Goal: Information Seeking & Learning: Check status

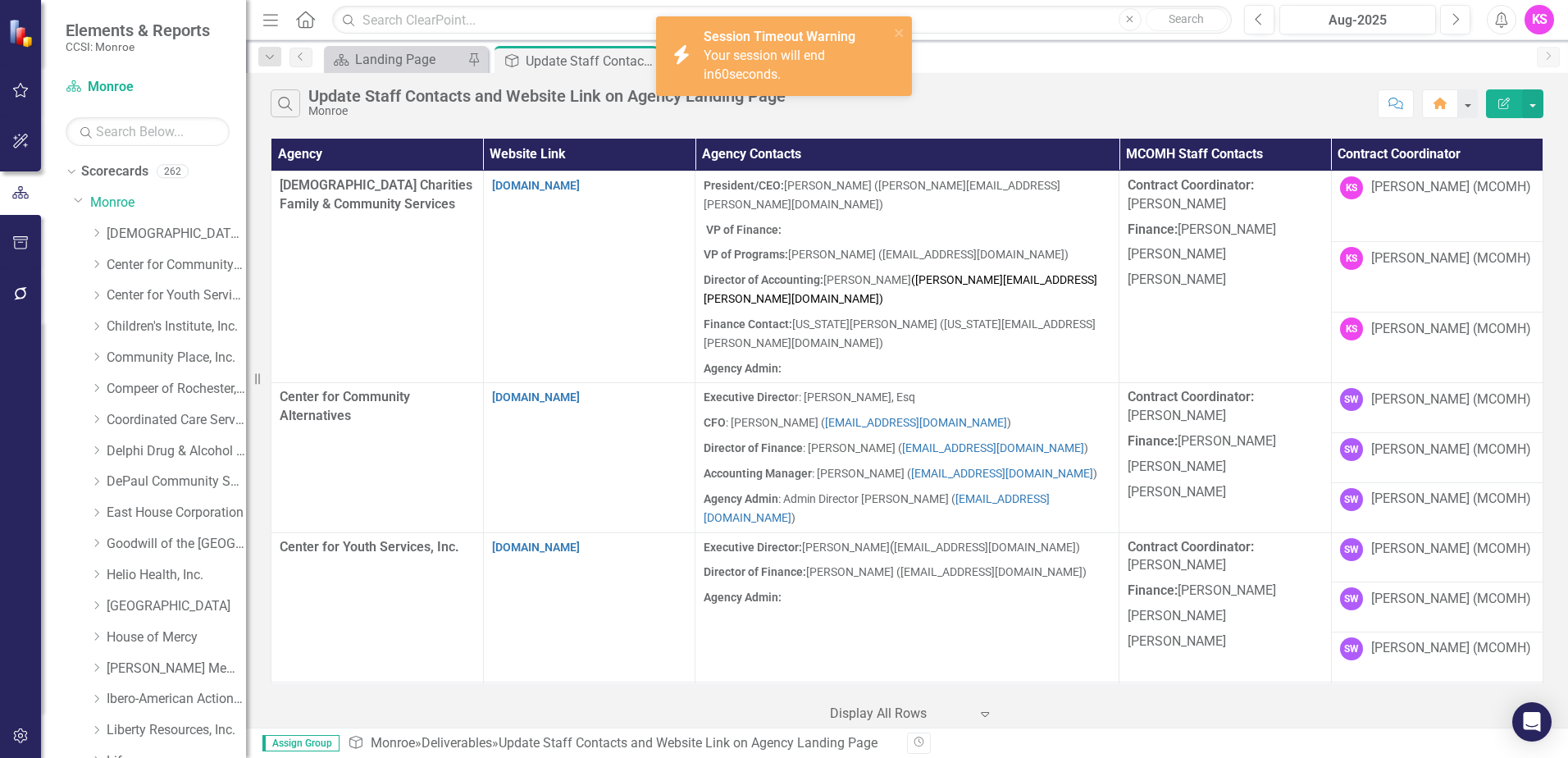
scroll to position [418, 0]
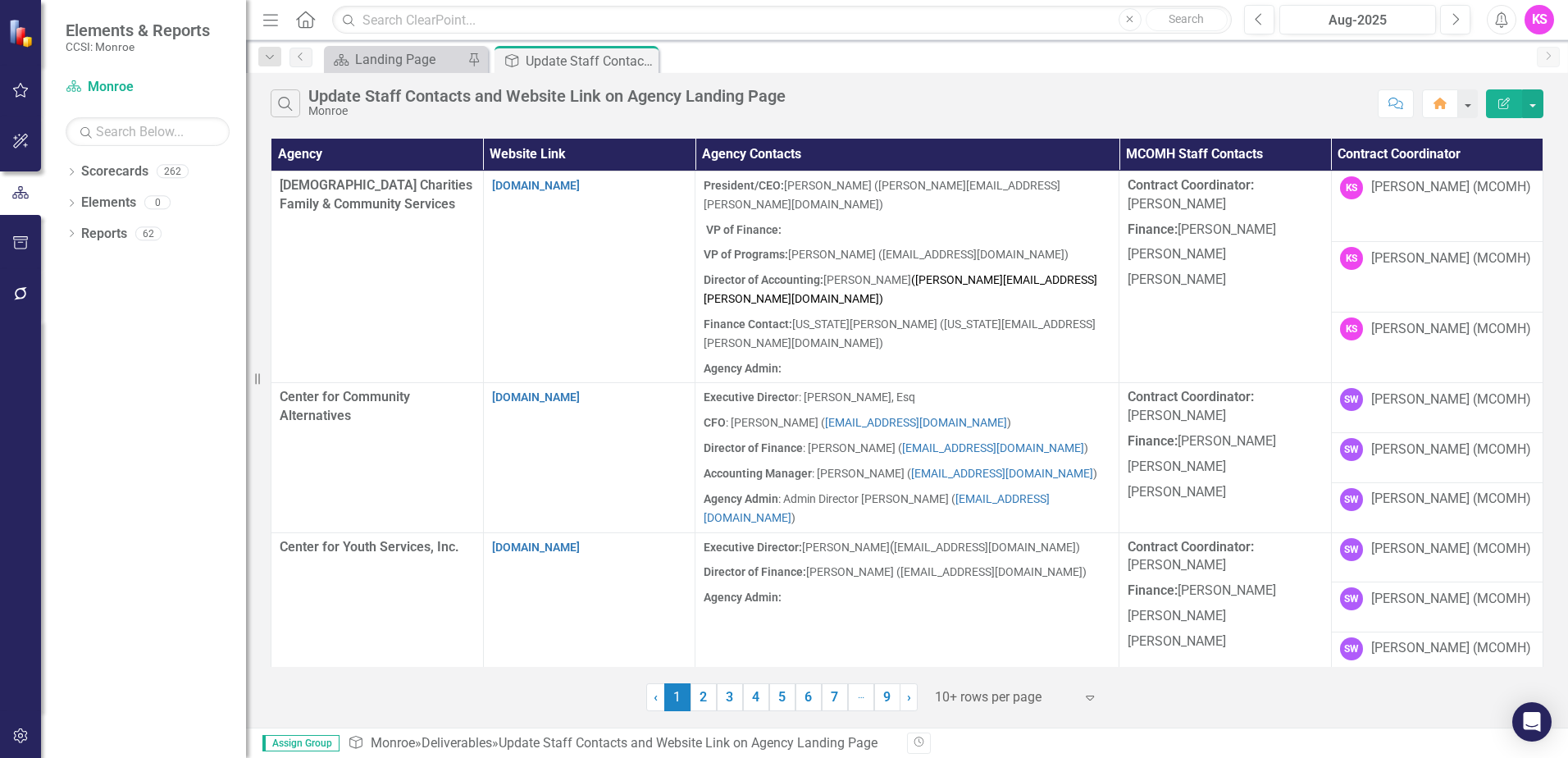
click at [1088, 698] on icon at bounding box center [1089, 698] width 8 height 5
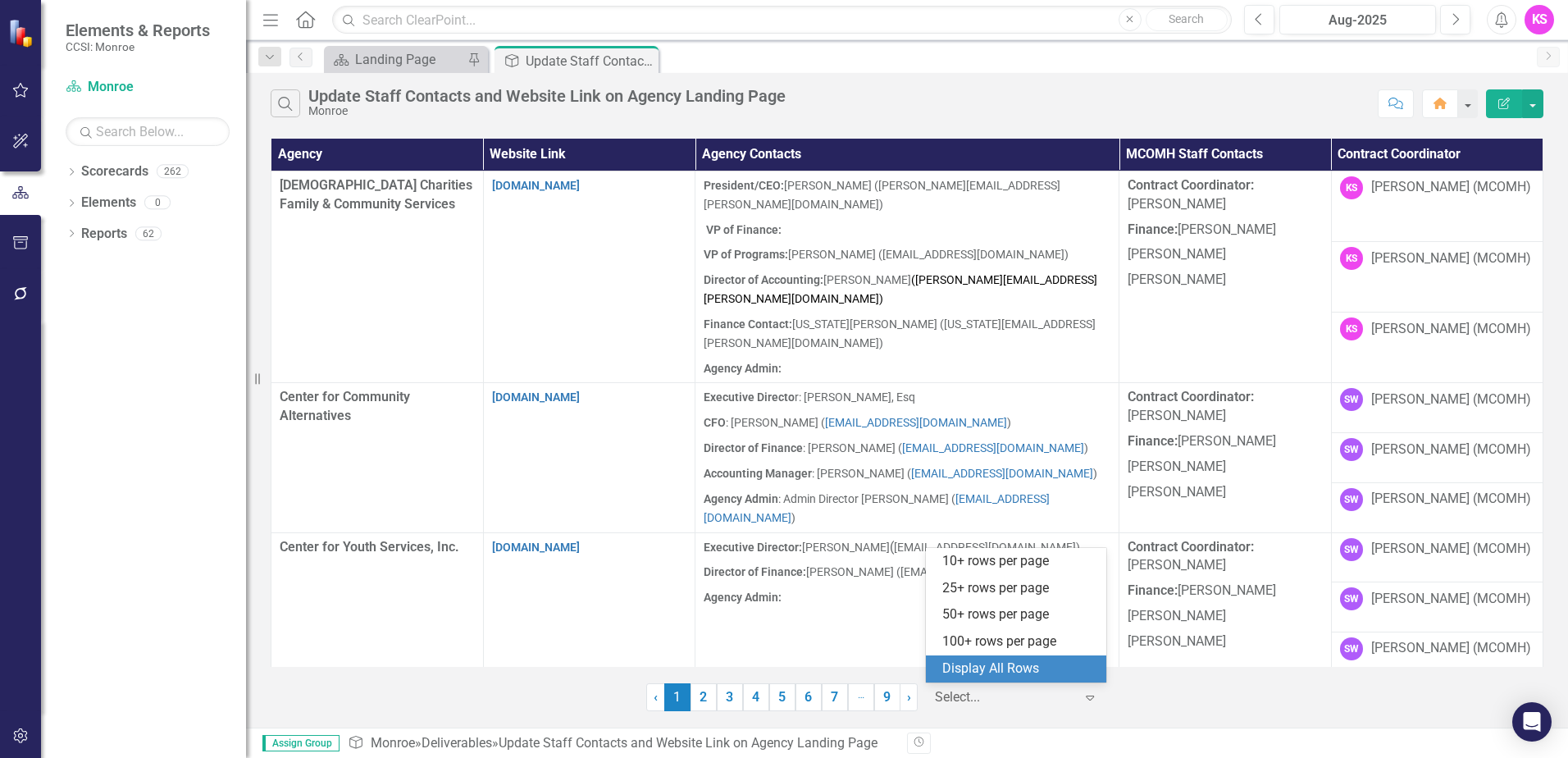
click at [1062, 676] on div "Display All Rows" at bounding box center [1019, 669] width 154 height 19
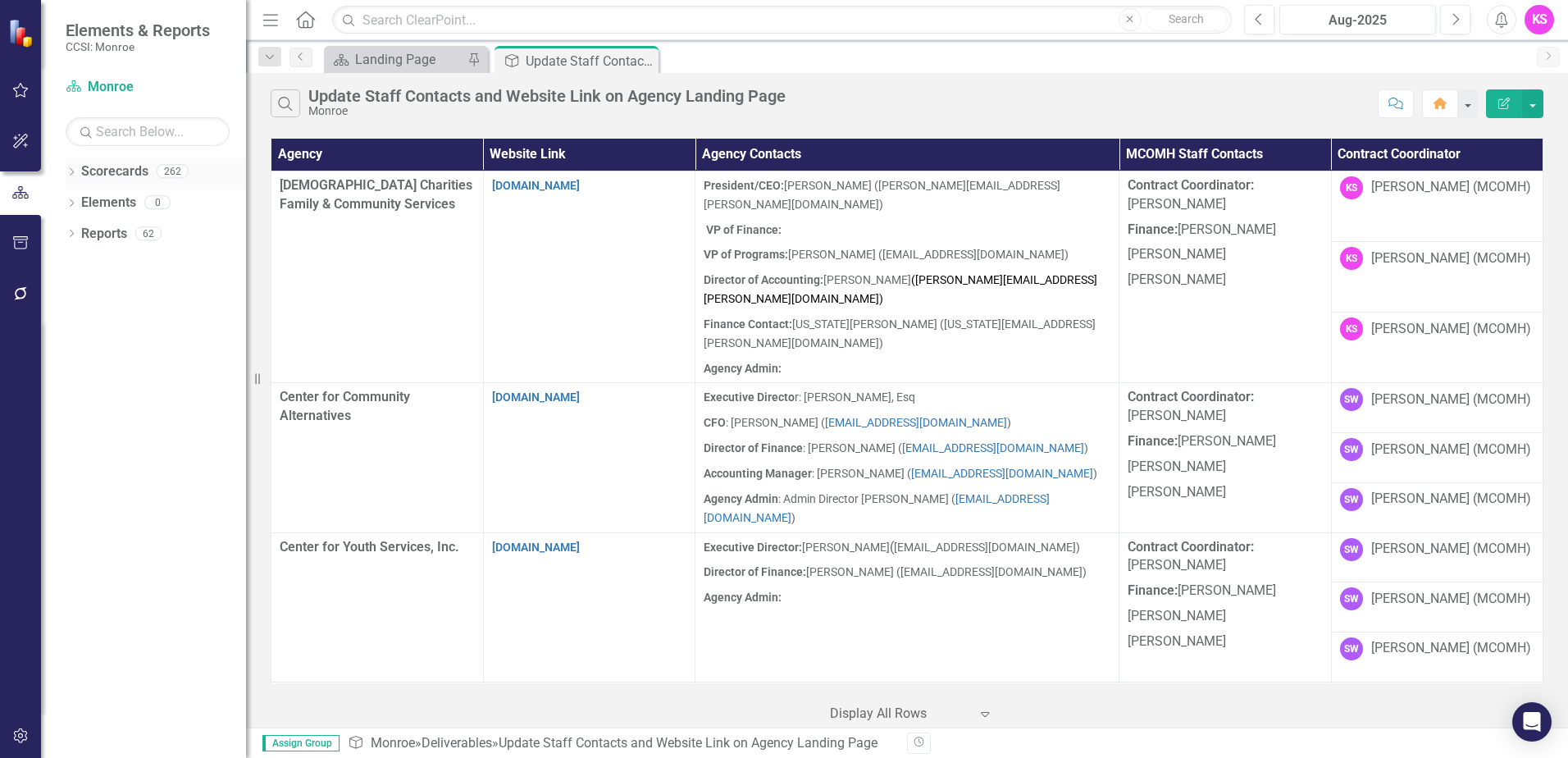
click at [74, 171] on icon "Dropdown" at bounding box center [71, 173] width 12 height 9
click at [83, 203] on icon "Dropdown" at bounding box center [80, 201] width 13 height 10
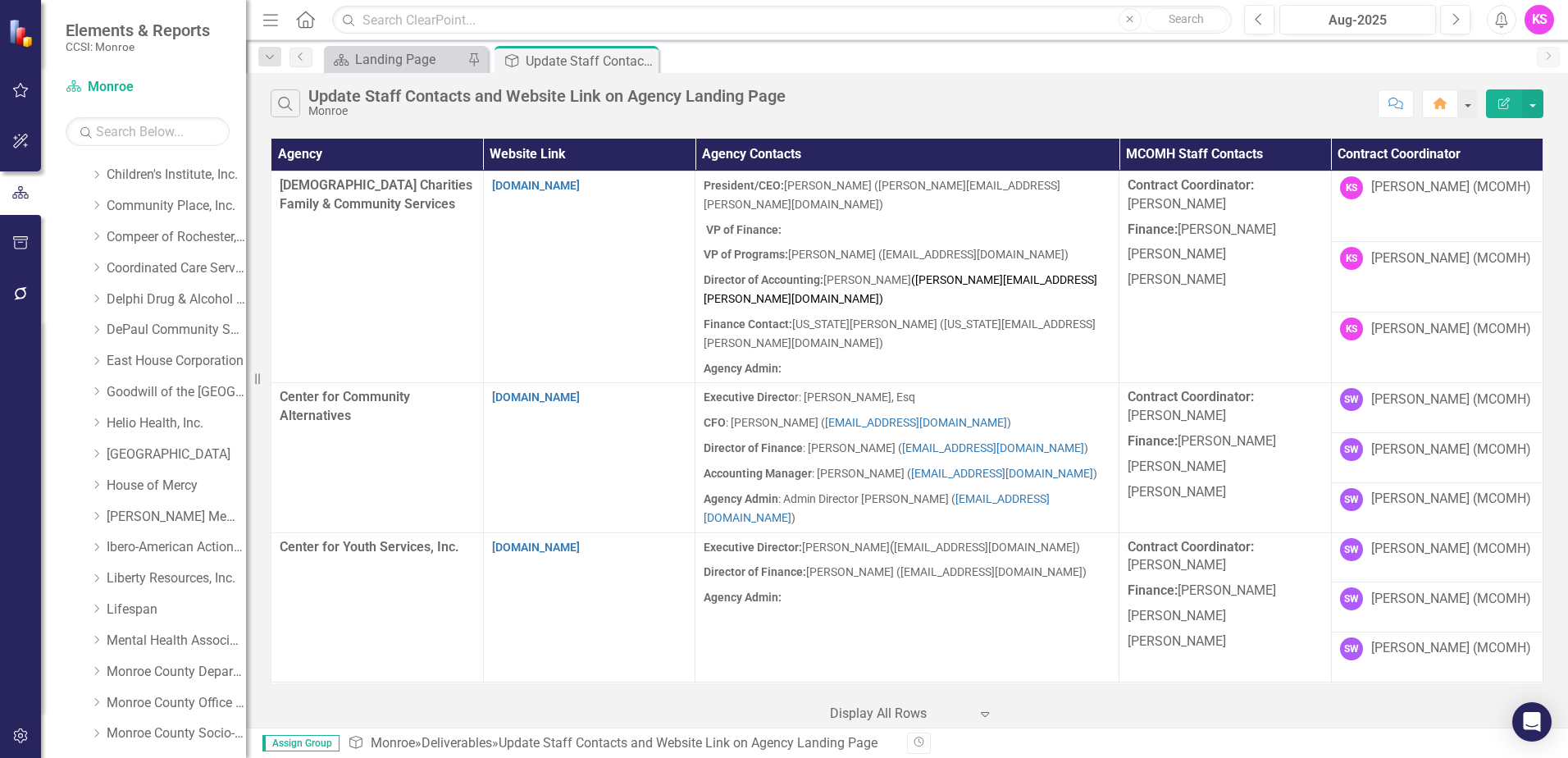
scroll to position [164, 0]
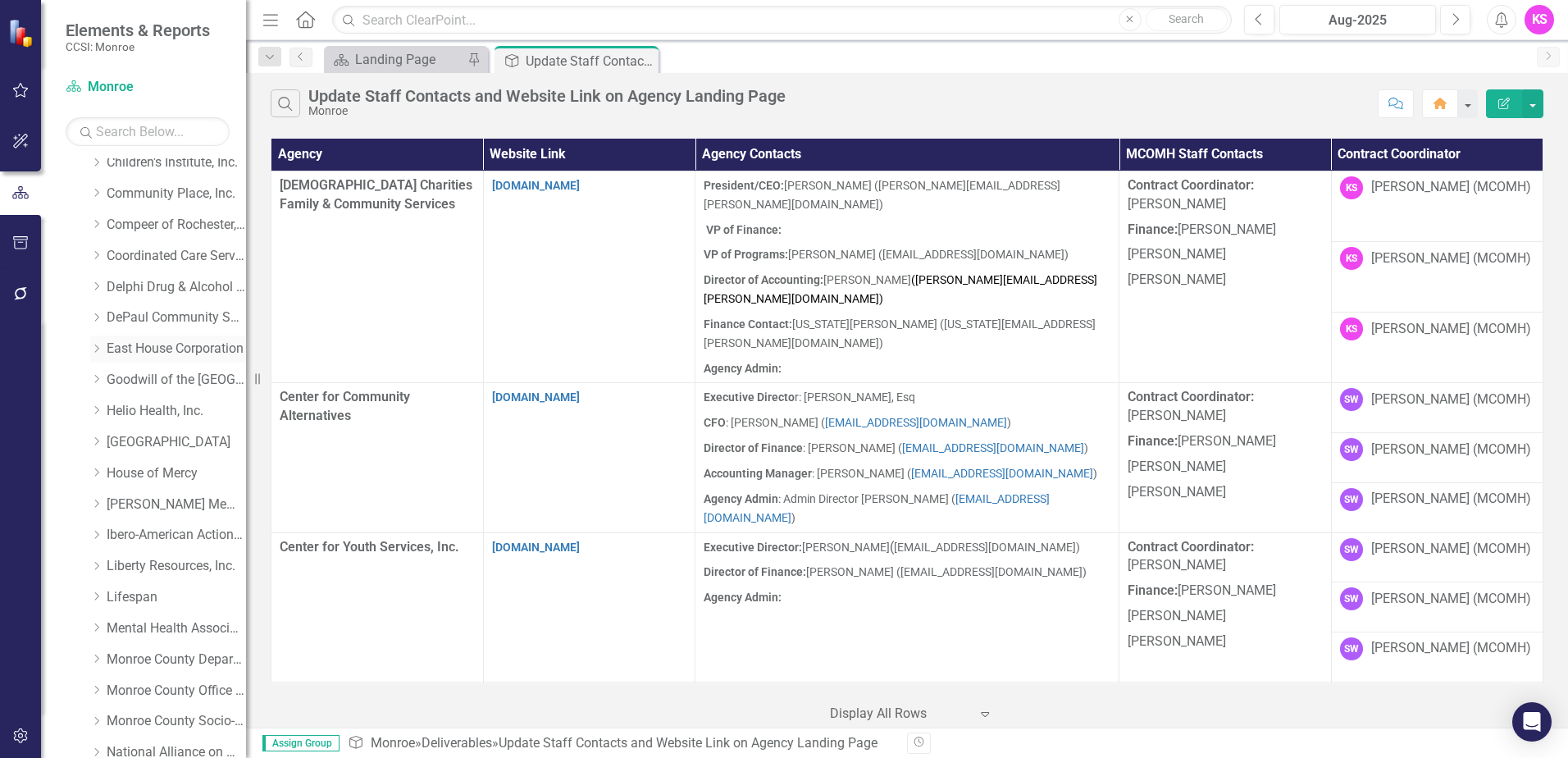
click at [97, 349] on icon "Dropdown" at bounding box center [97, 348] width 13 height 10
click at [162, 349] on link "East House Corporation" at bounding box center [176, 348] width 139 height 19
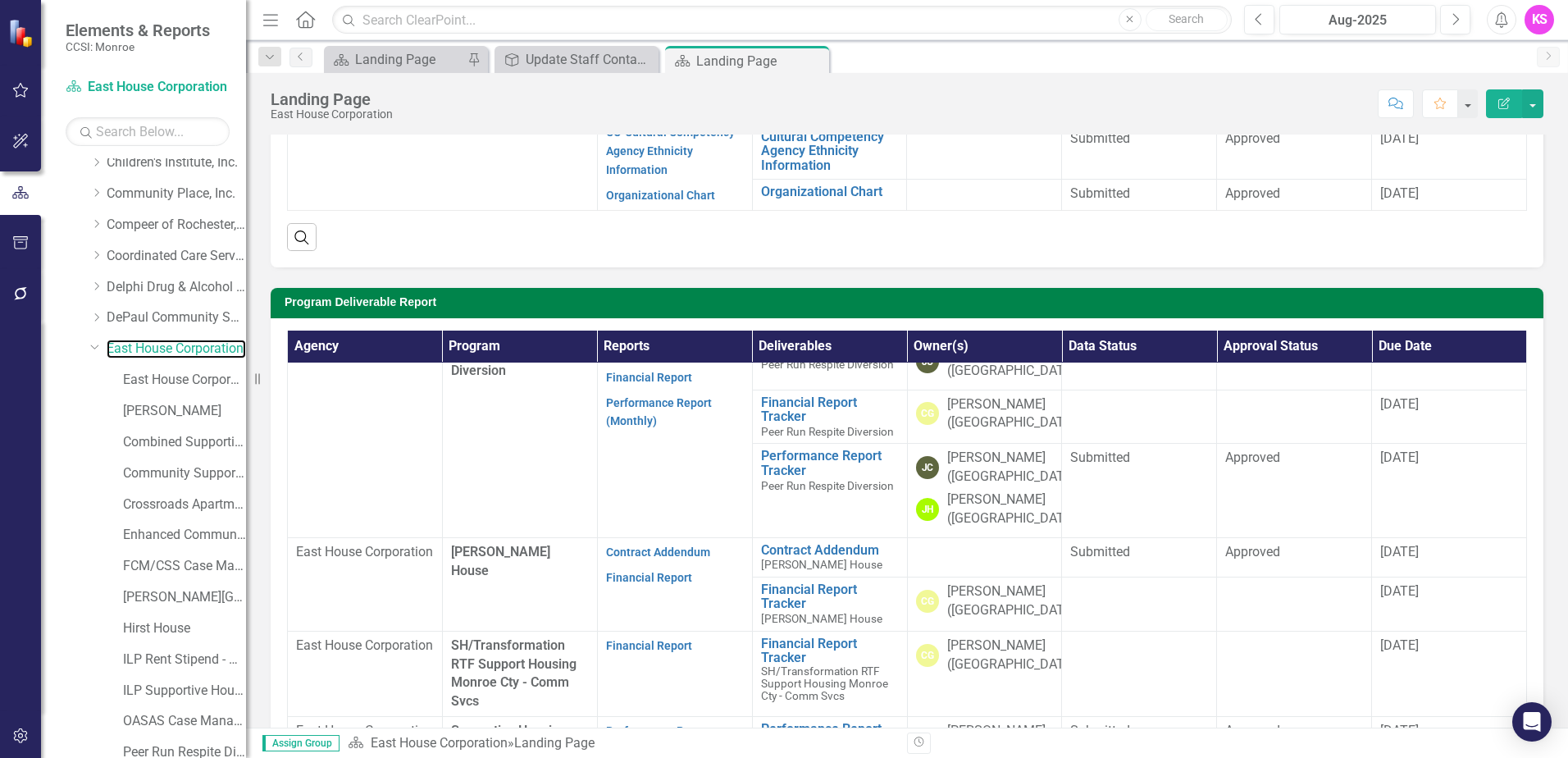
scroll to position [1312, 0]
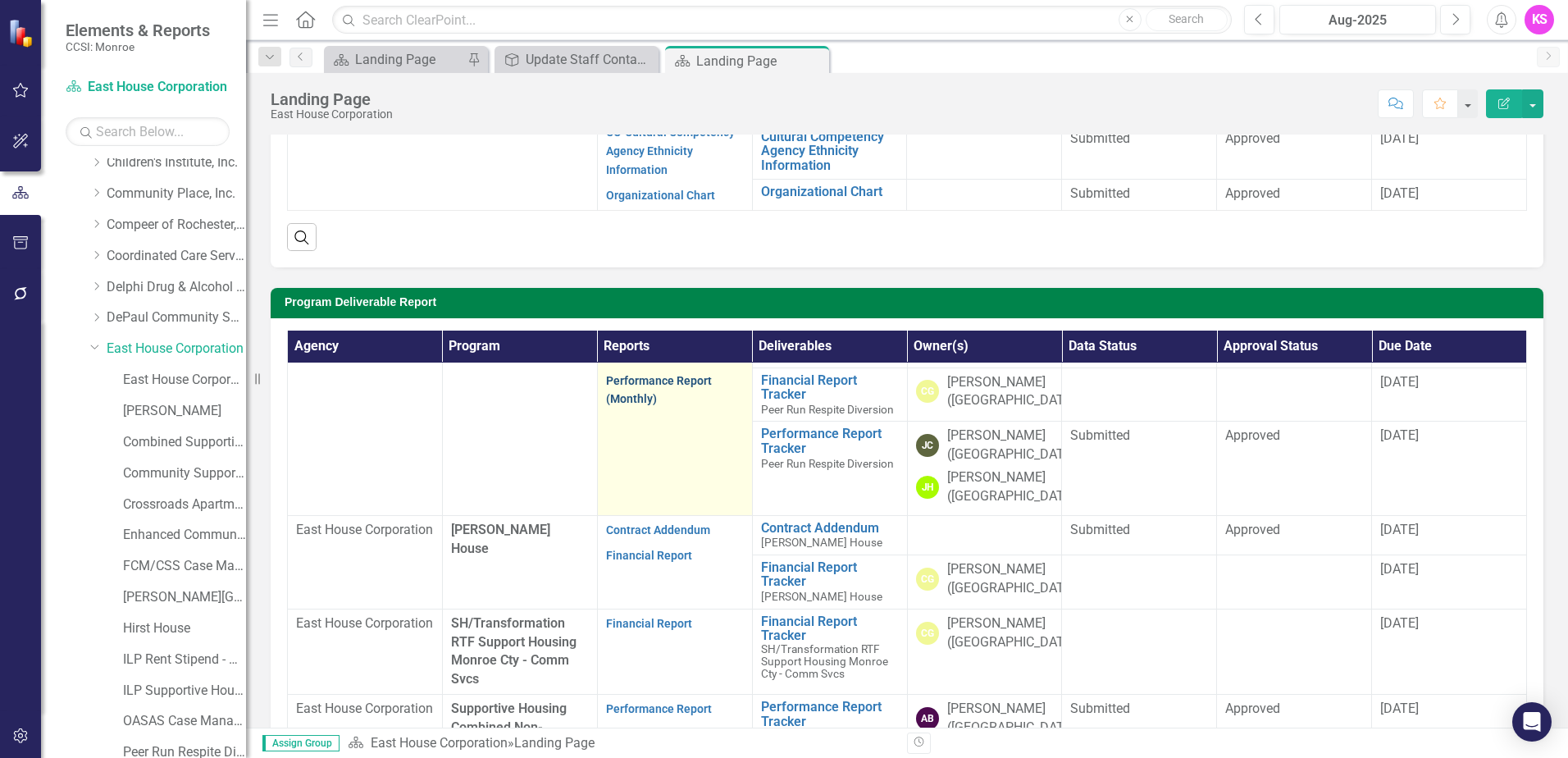
click at [639, 406] on link "Performance Report (Monthly)" at bounding box center [659, 389] width 106 height 32
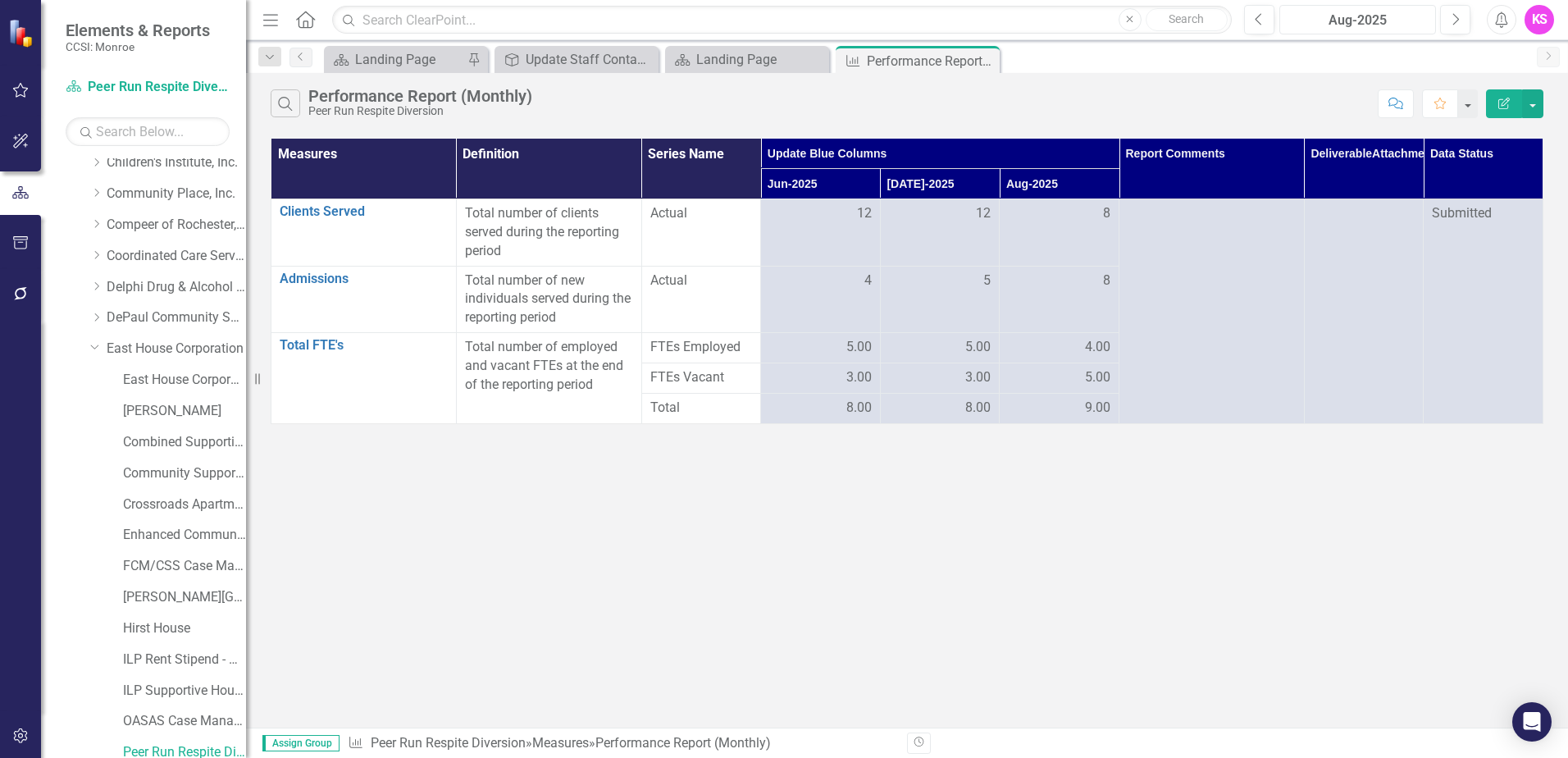
click at [1333, 22] on div "Aug-2025" at bounding box center [1357, 21] width 145 height 20
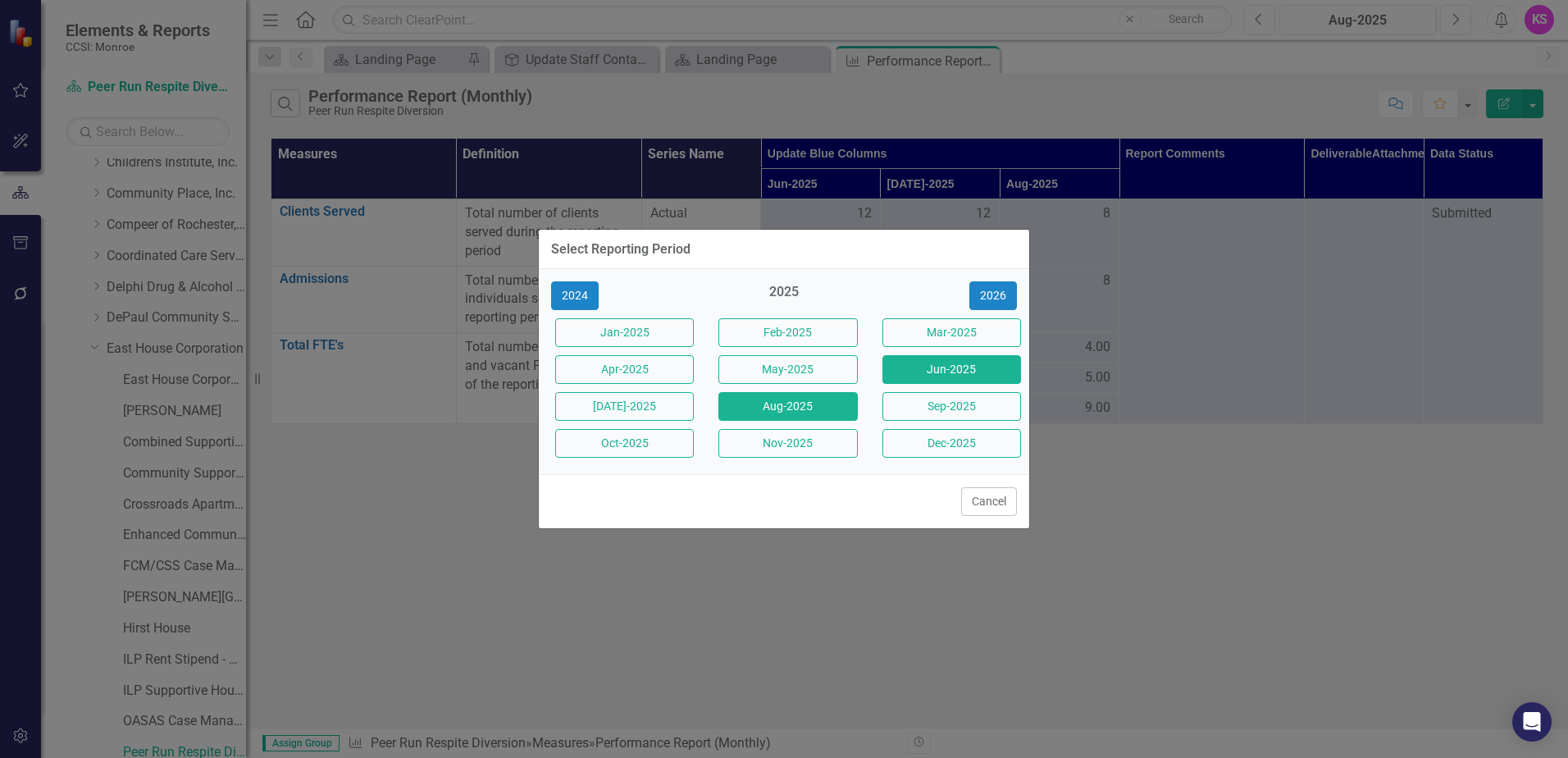
click at [918, 372] on button "Jun-2025" at bounding box center [952, 369] width 139 height 29
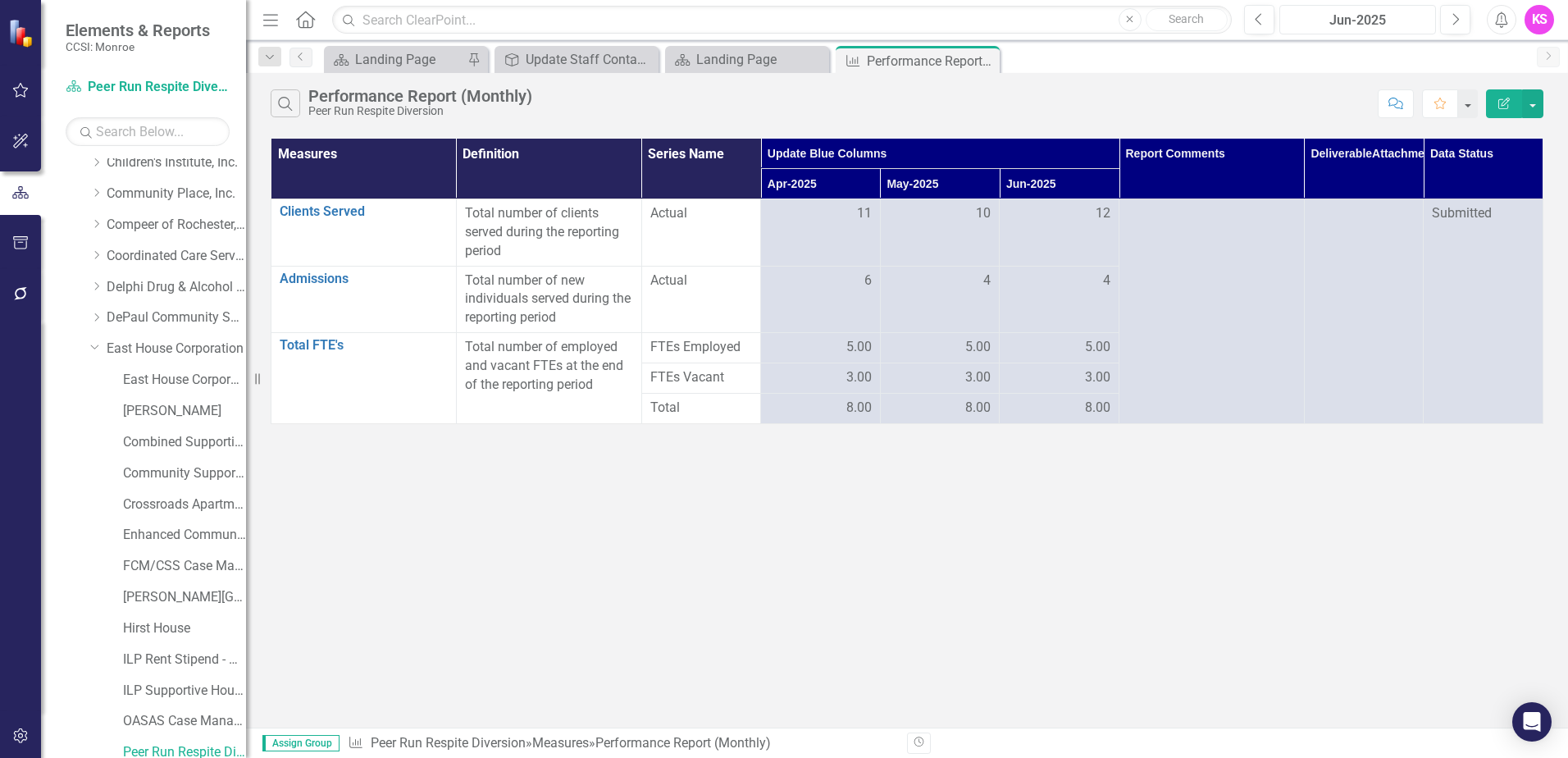
click at [1365, 23] on div "Jun-2025" at bounding box center [1357, 21] width 145 height 20
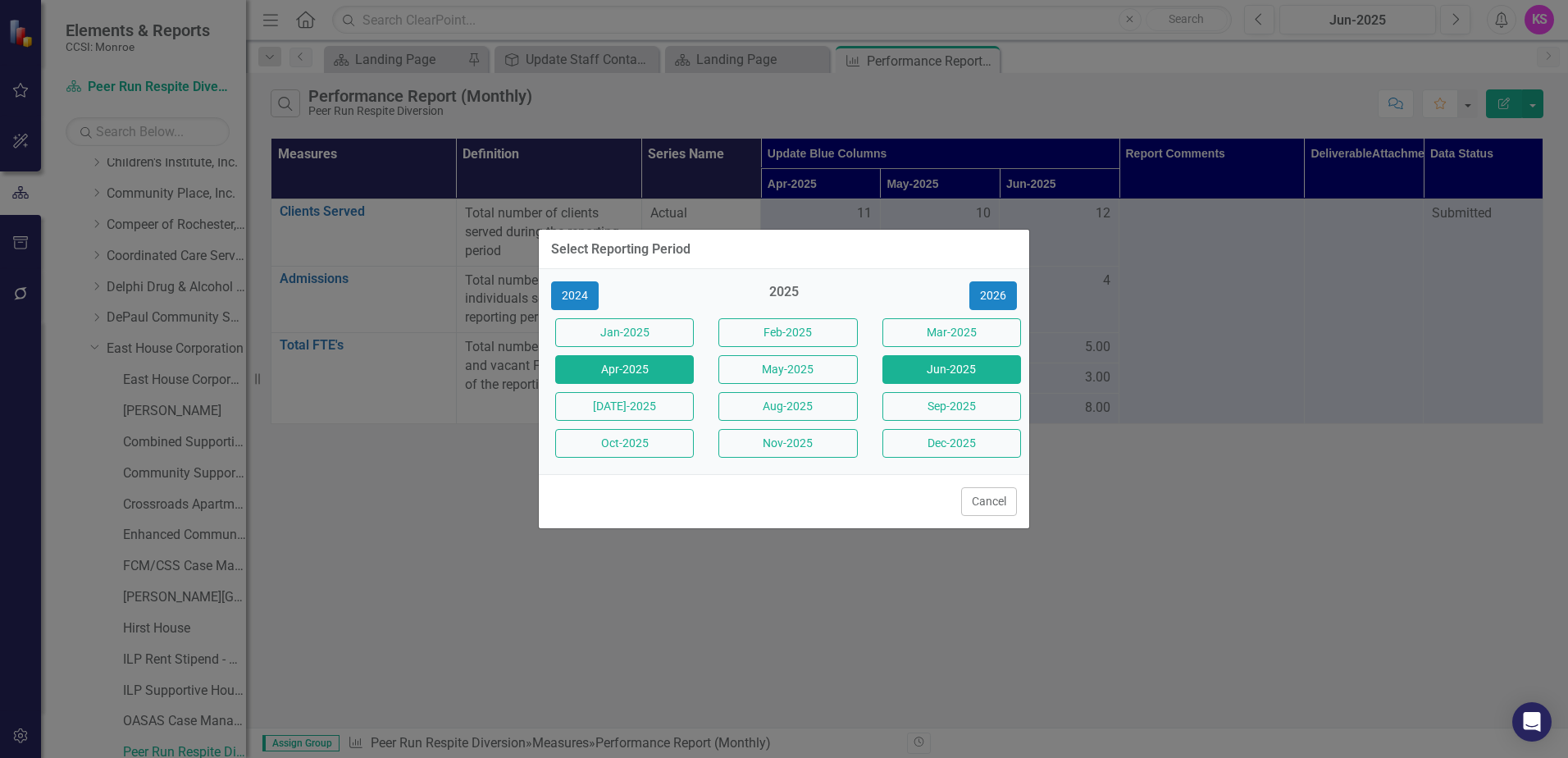
click at [632, 370] on button "Apr-2025" at bounding box center [624, 369] width 139 height 29
